Goal: Task Accomplishment & Management: Use online tool/utility

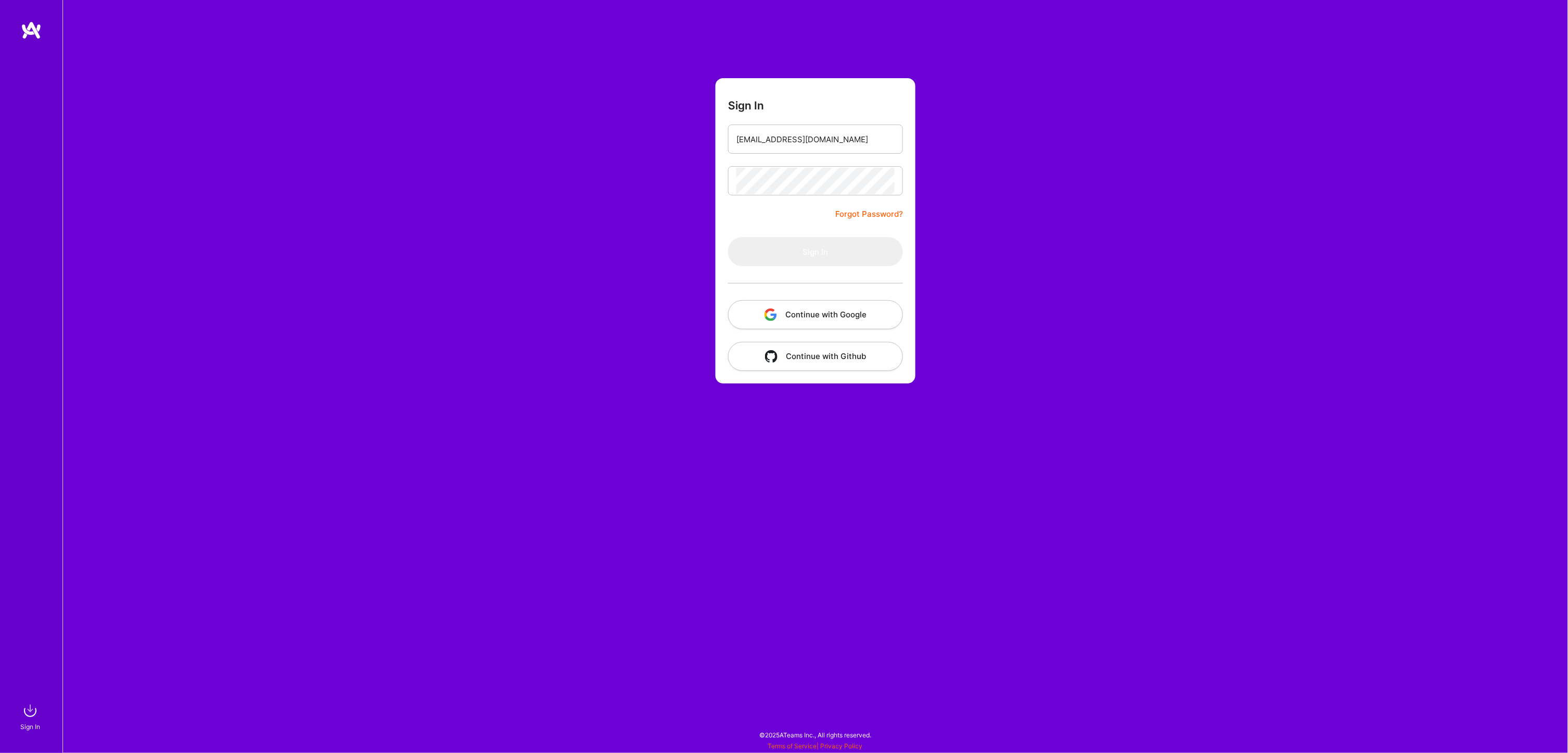
type input "[EMAIL_ADDRESS][DOMAIN_NAME]"
click at [823, 255] on button "Sign In" at bounding box center [815, 251] width 175 height 29
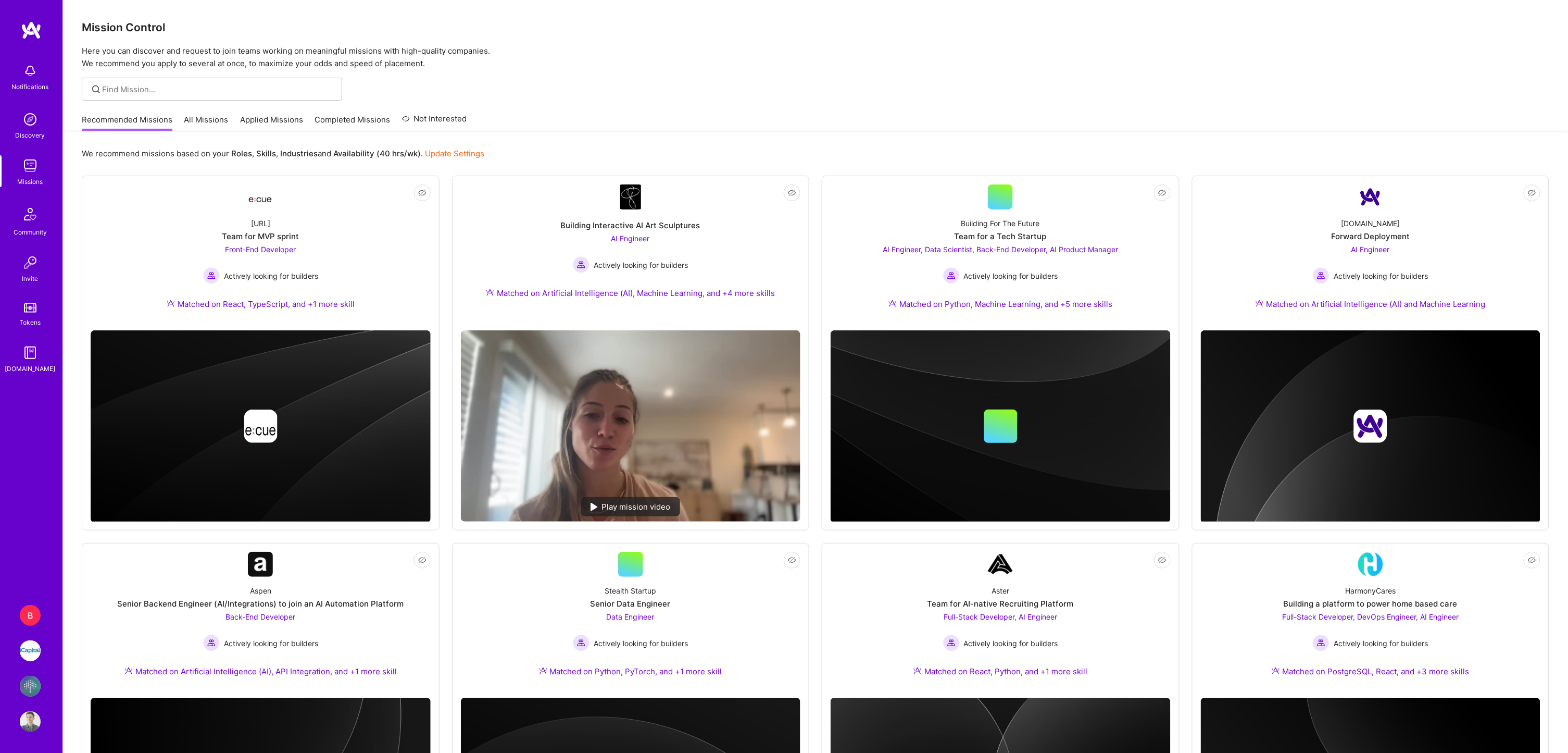
click at [31, 681] on img at bounding box center [30, 685] width 21 height 21
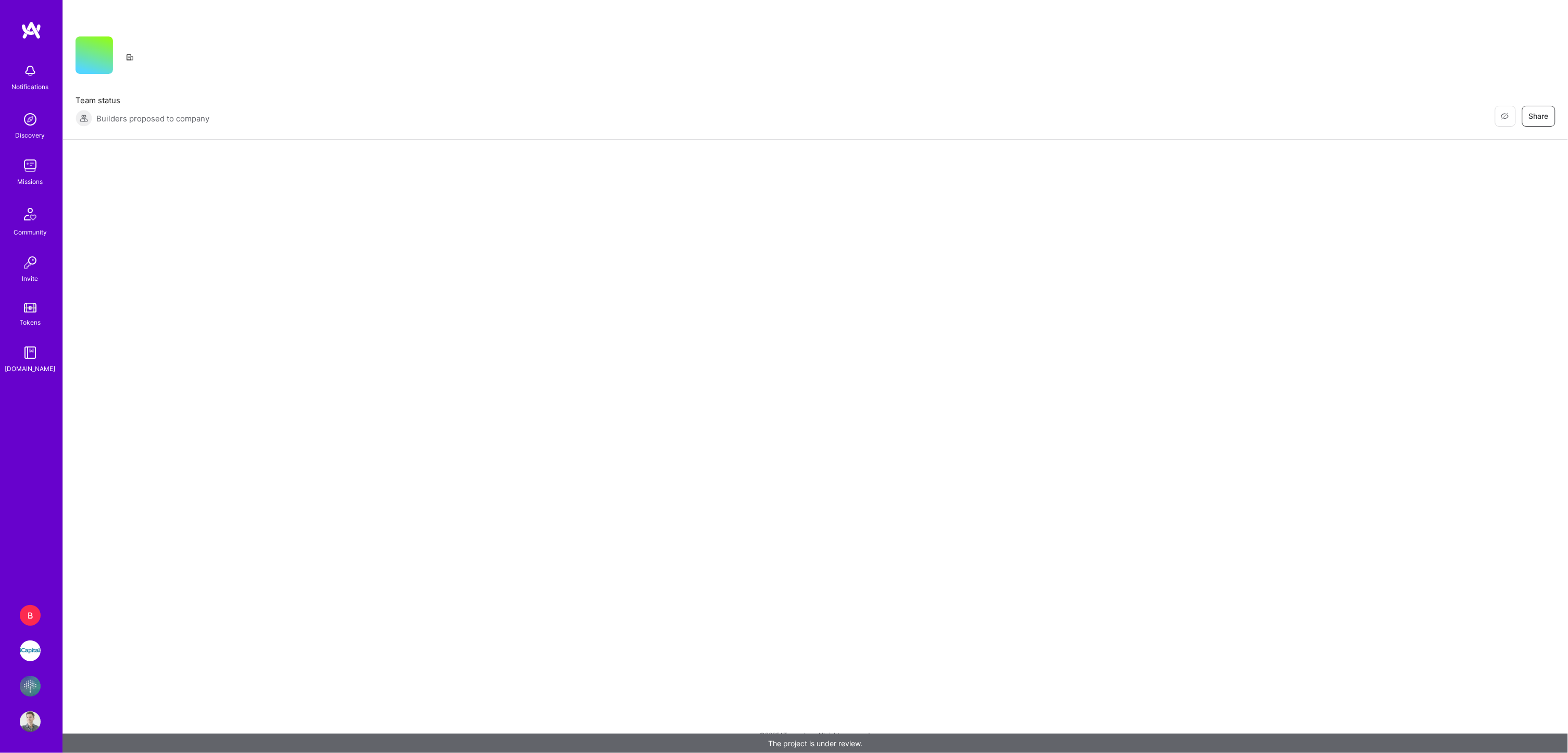
click at [32, 657] on img at bounding box center [30, 650] width 21 height 21
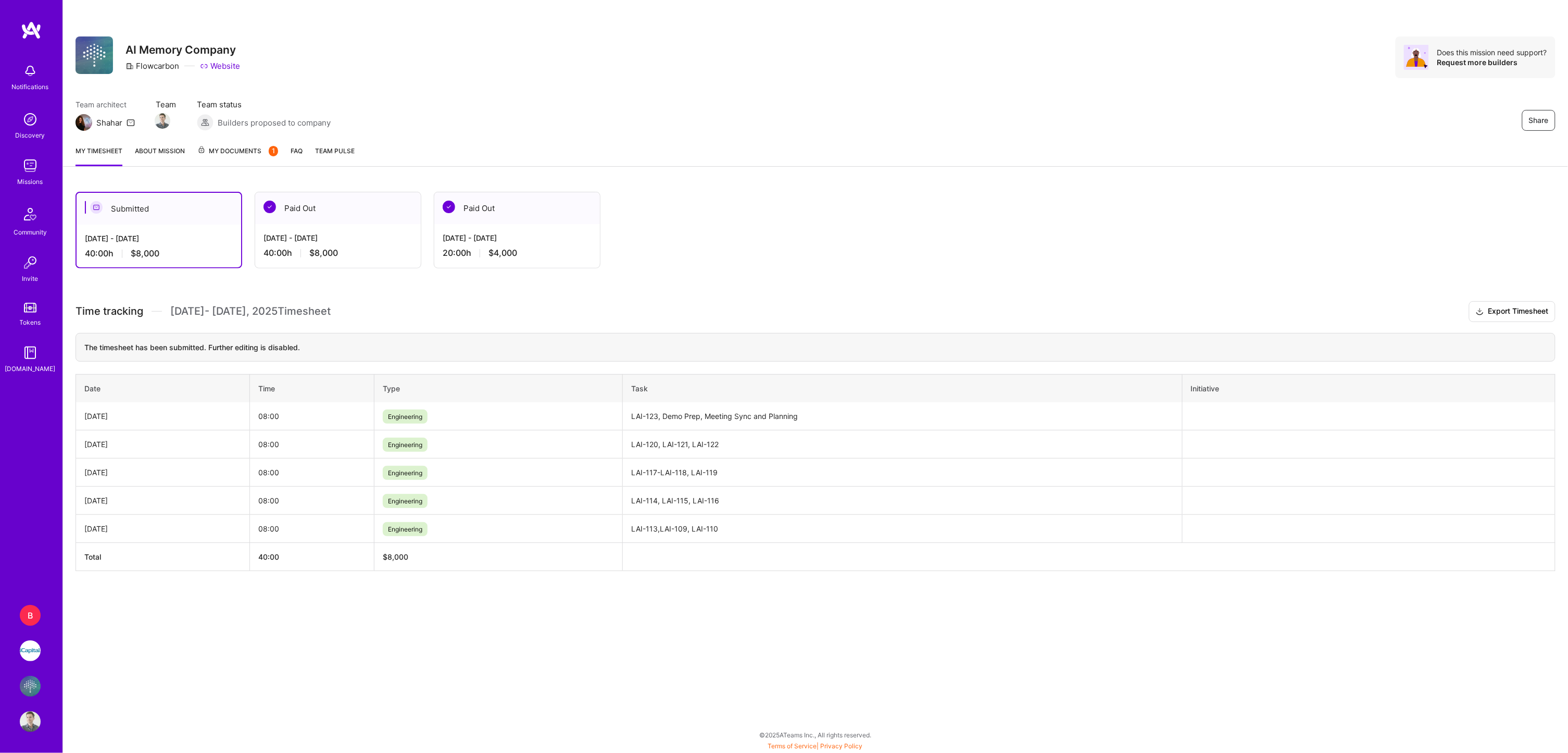
click at [33, 648] on img at bounding box center [30, 650] width 21 height 21
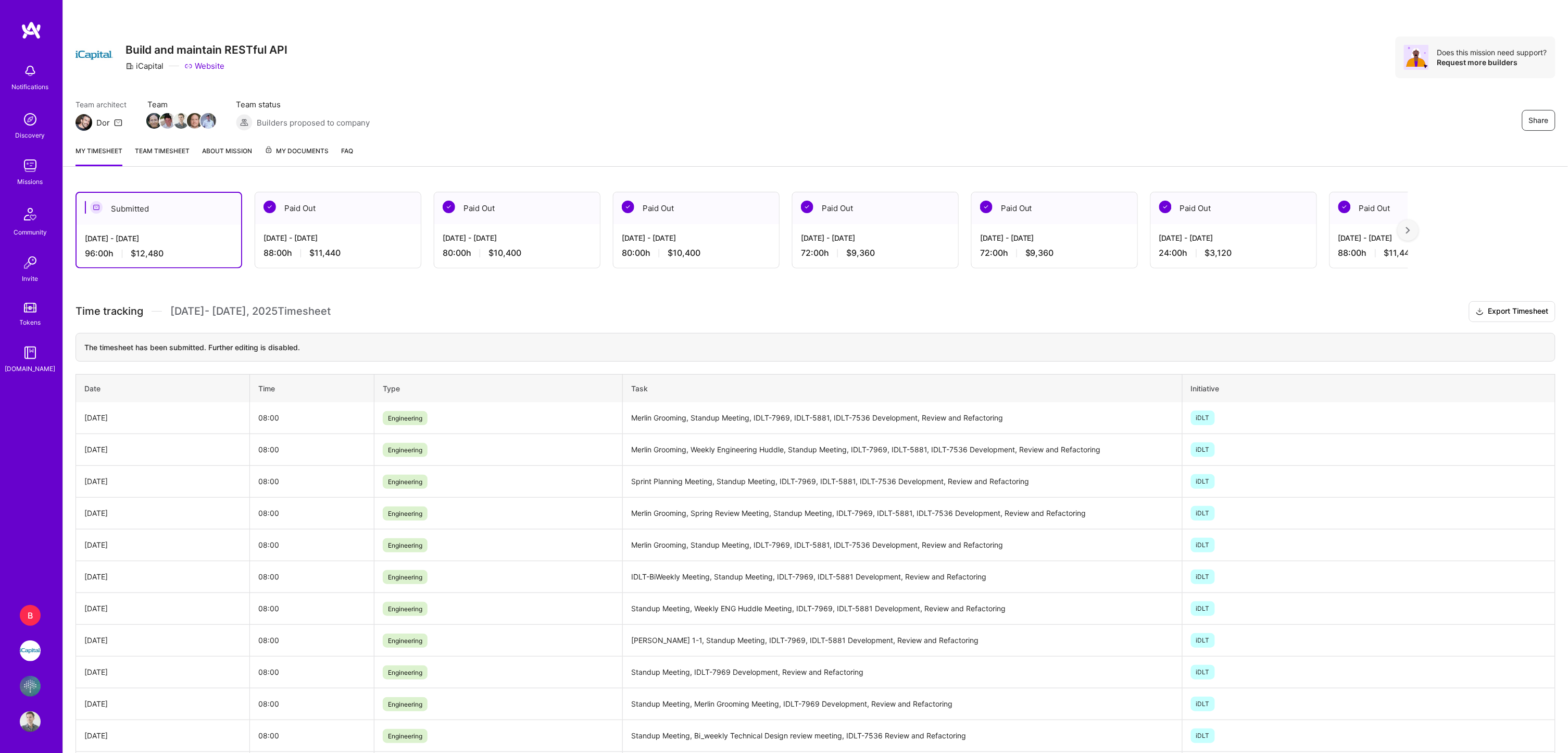
click at [36, 615] on div "B" at bounding box center [30, 615] width 21 height 21
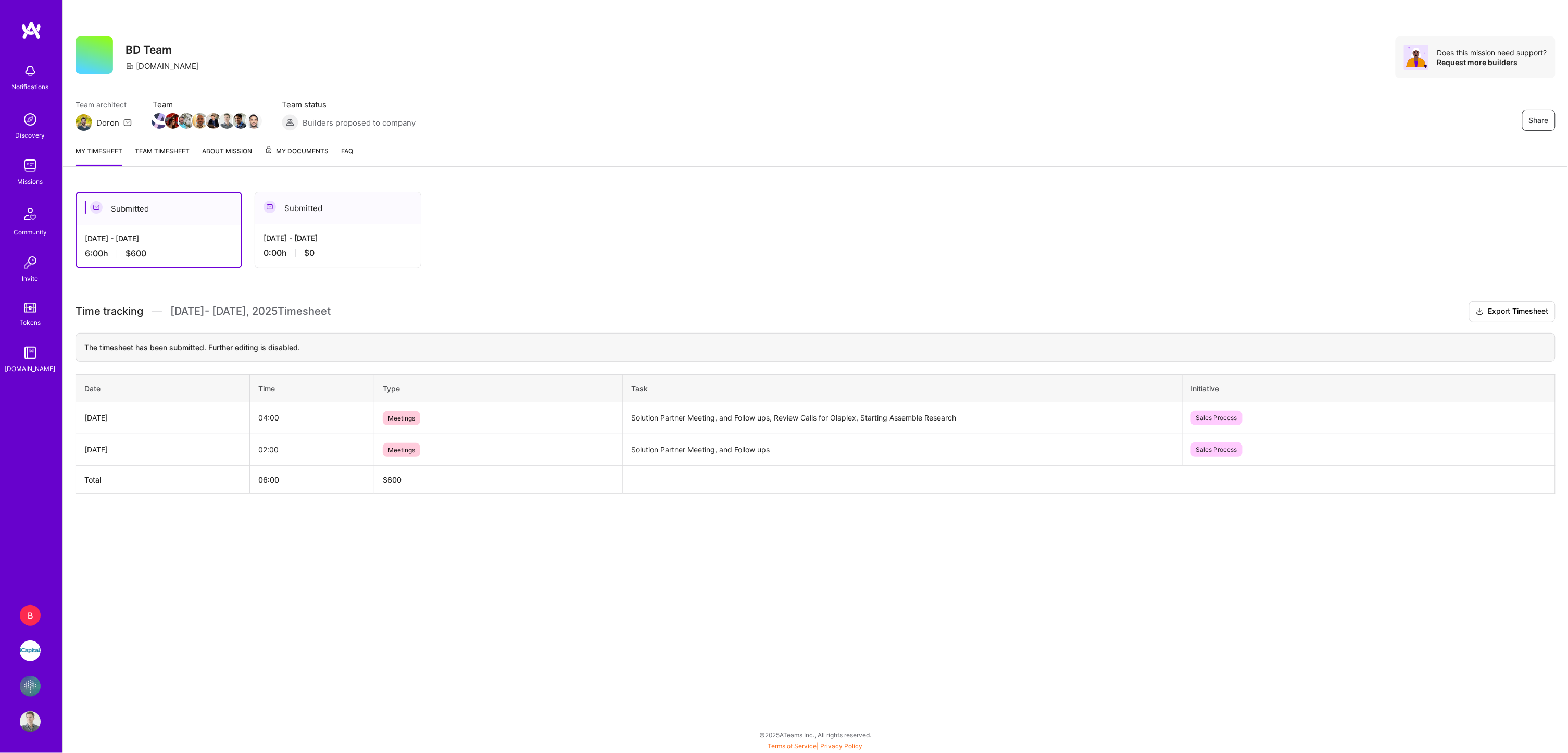
click at [34, 655] on img at bounding box center [30, 650] width 21 height 21
